Goal: Task Accomplishment & Management: Manage account settings

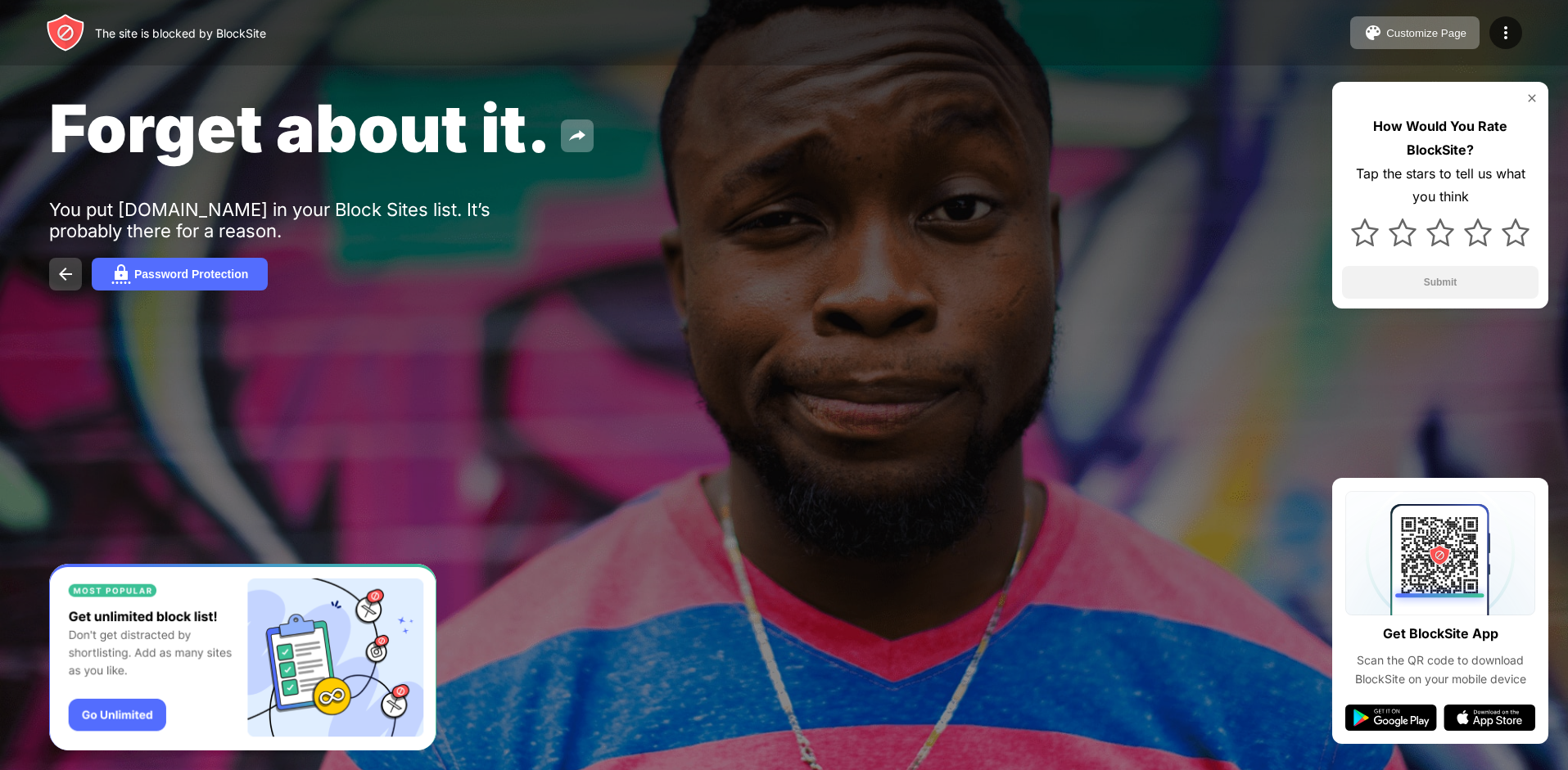
click at [53, 271] on button at bounding box center [65, 274] width 33 height 33
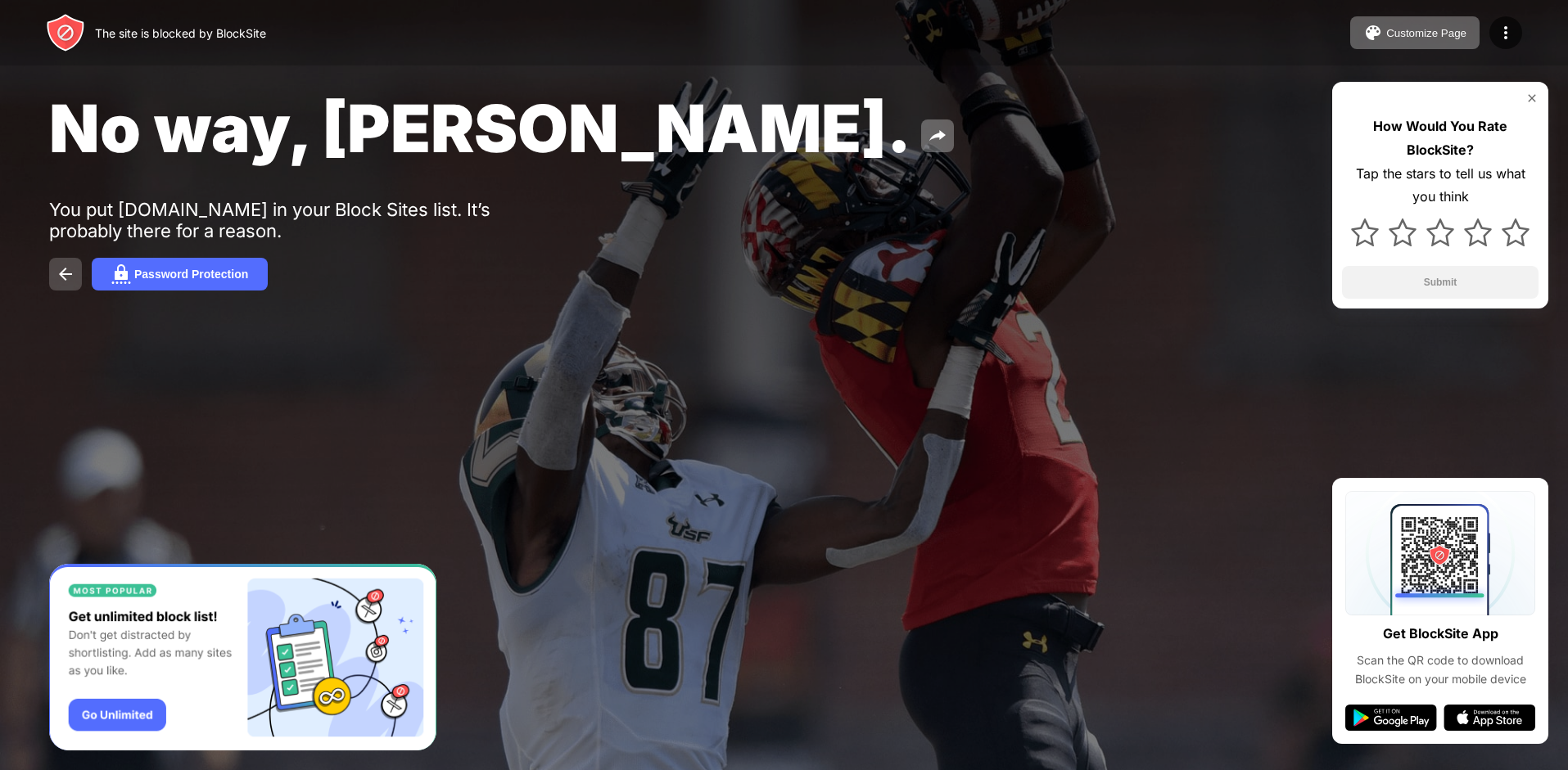
click at [63, 269] on img at bounding box center [65, 274] width 20 height 20
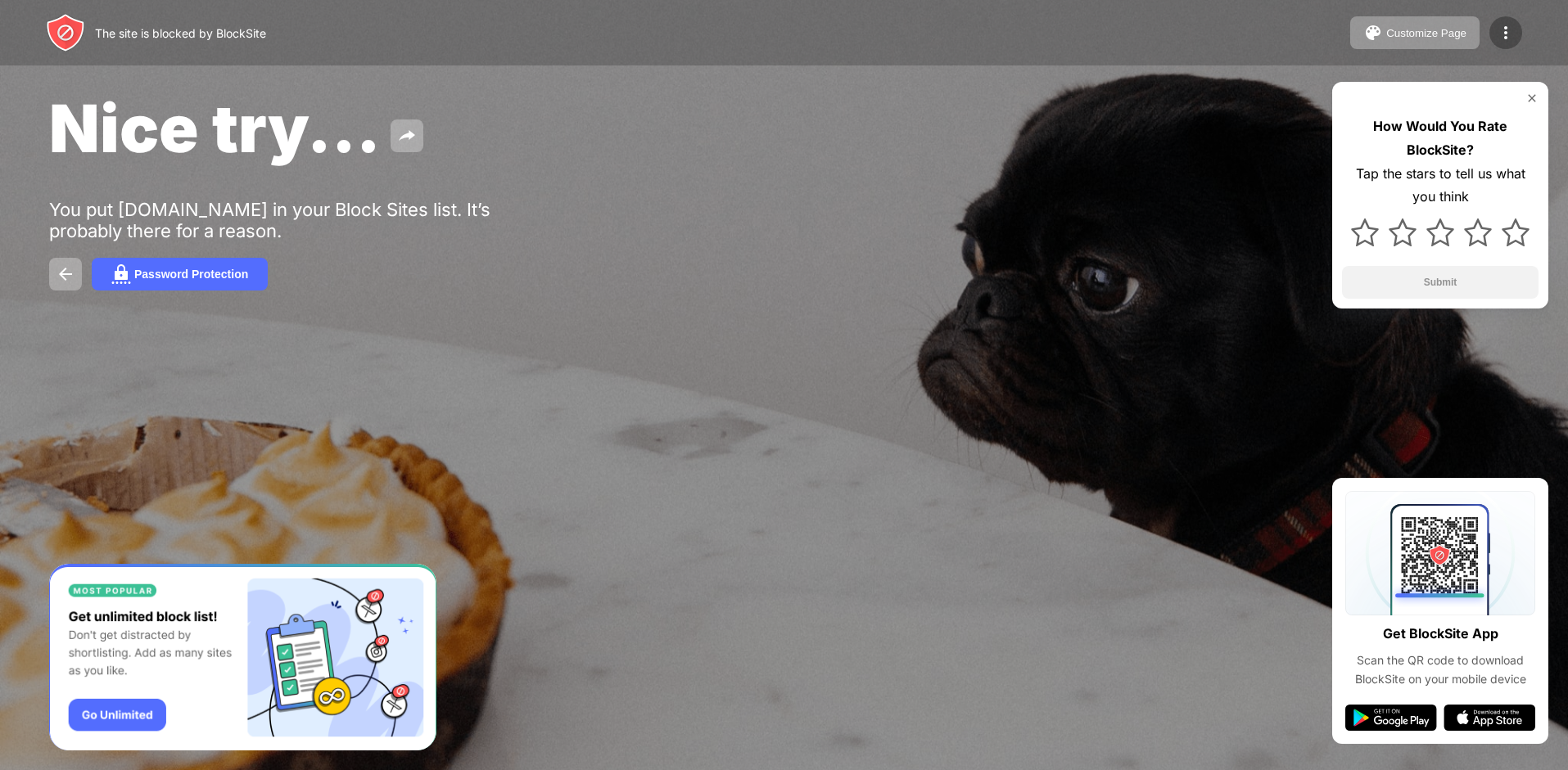
click at [1497, 28] on img at bounding box center [1505, 32] width 20 height 20
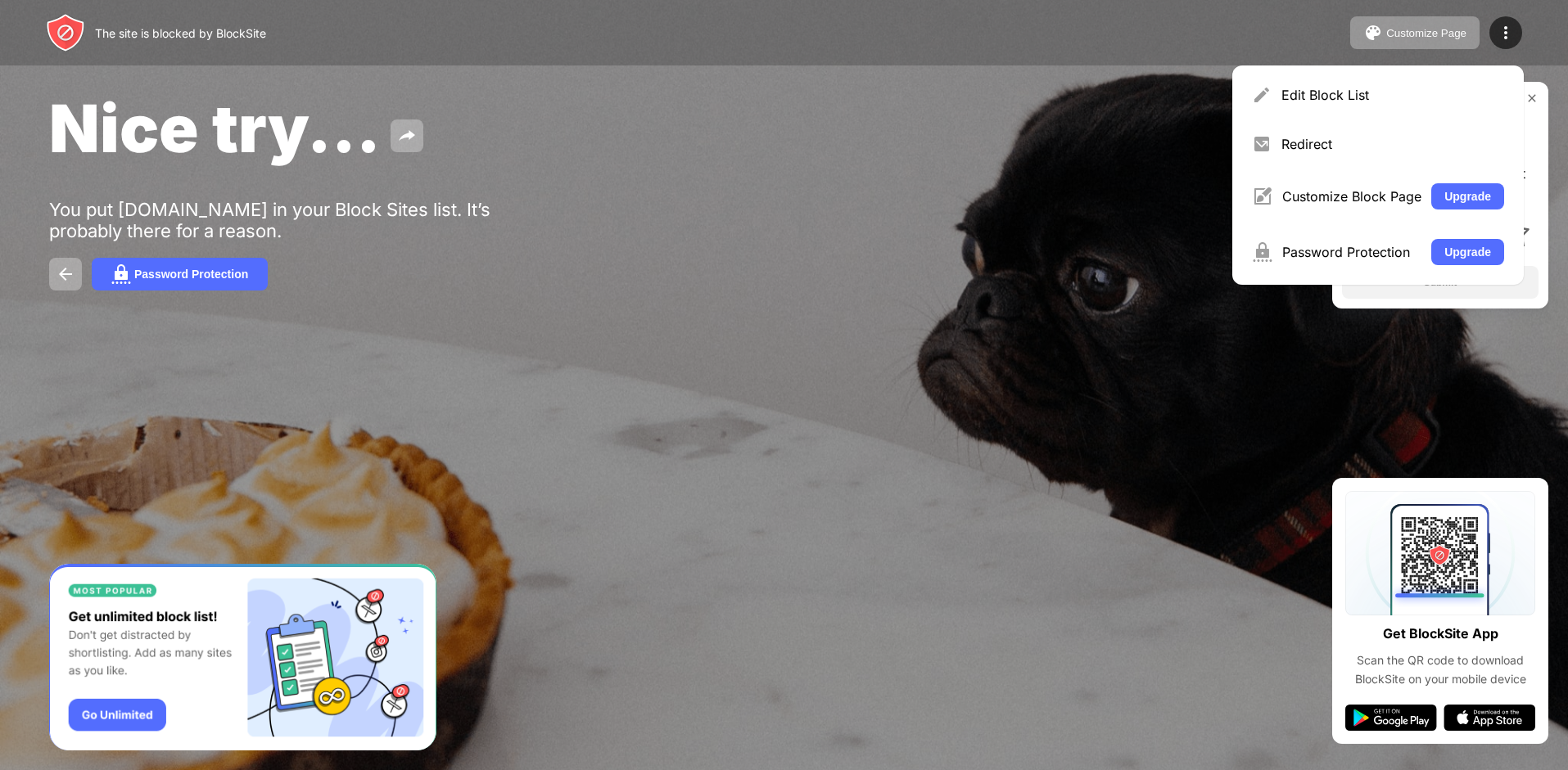
click at [1162, 389] on div at bounding box center [784, 385] width 1568 height 770
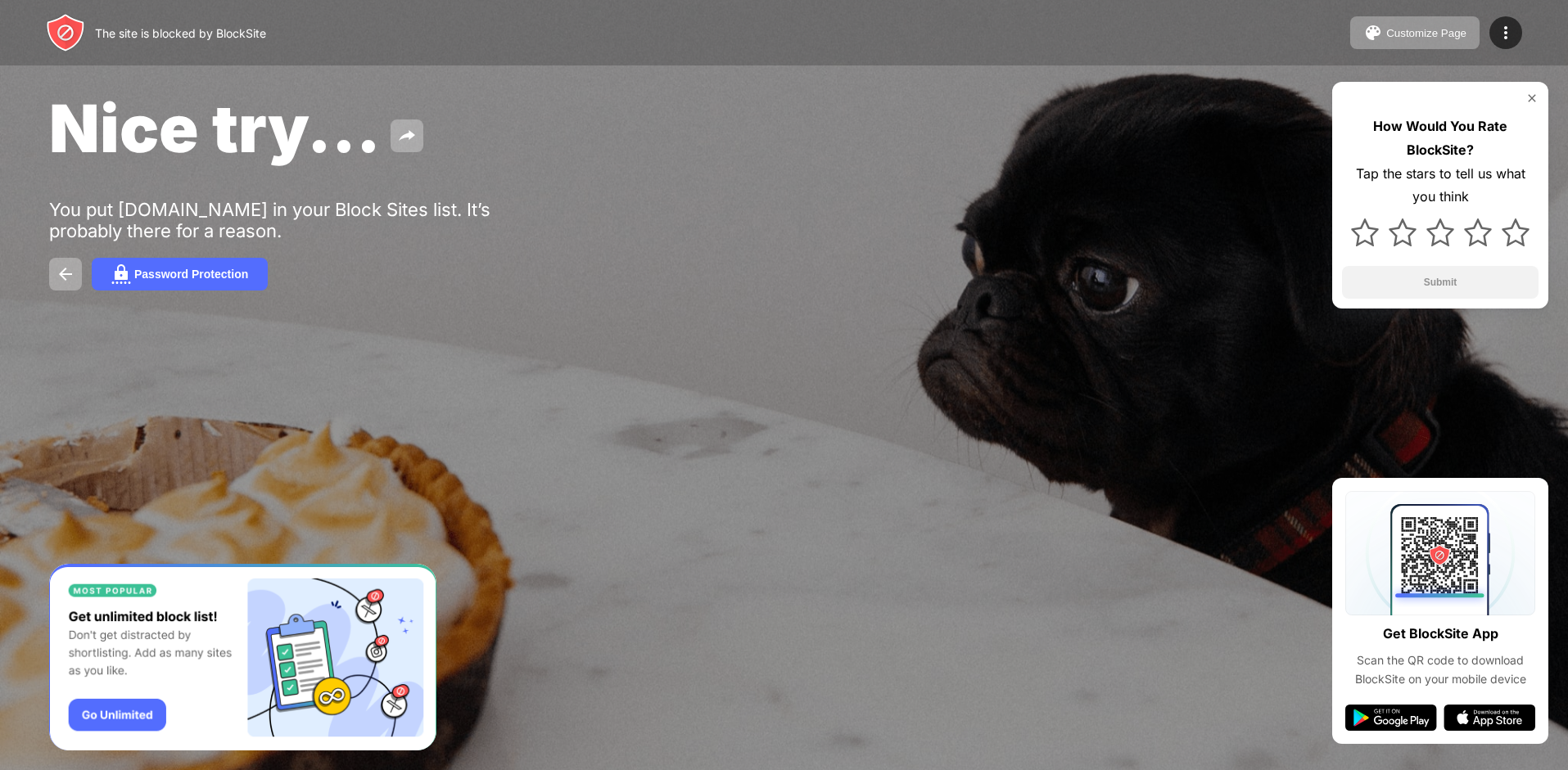
click at [1377, 720] on img at bounding box center [1391, 718] width 92 height 27
